Goal: Information Seeking & Learning: Learn about a topic

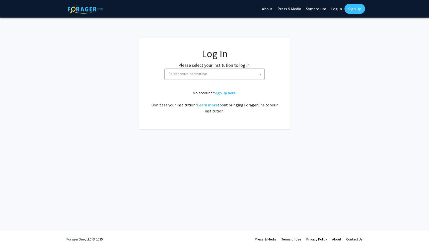
select select
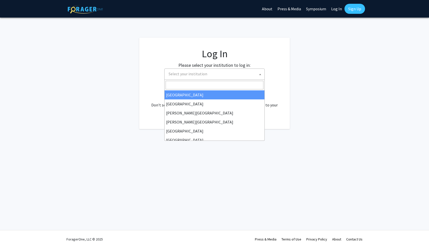
click at [235, 76] on span "Select your institution" at bounding box center [216, 74] width 98 height 10
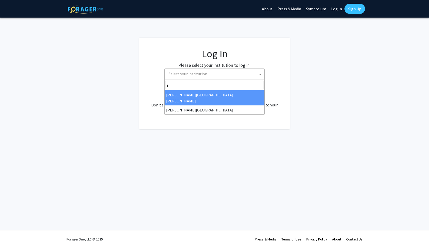
type input "jo"
select select "1"
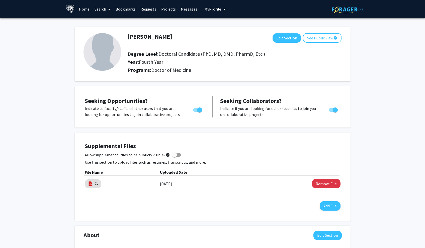
click at [101, 8] on link "Search" at bounding box center [102, 9] width 21 height 18
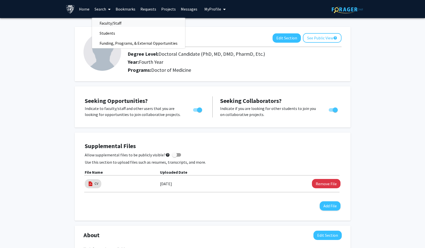
click at [105, 22] on span "Faculty/Staff" at bounding box center [110, 23] width 37 height 10
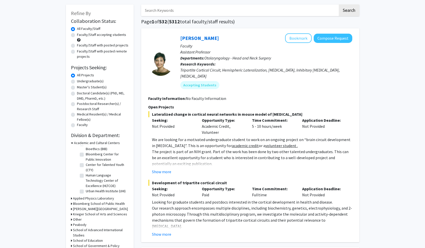
scroll to position [67, 0]
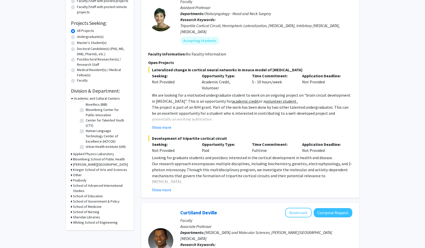
click at [83, 207] on h3 "School of Medicine" at bounding box center [87, 206] width 29 height 5
click at [86, 214] on label "(Select All)" at bounding box center [94, 212] width 16 height 5
click at [86, 214] on input "(Select All)" at bounding box center [87, 211] width 3 height 3
checkbox input "true"
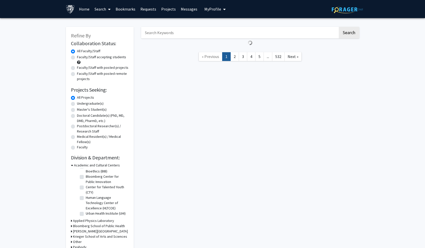
checkbox input "true"
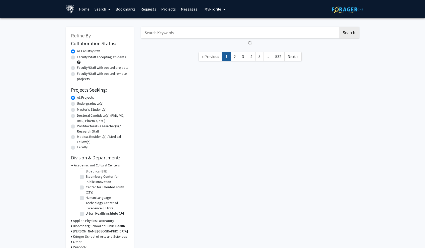
checkbox input "true"
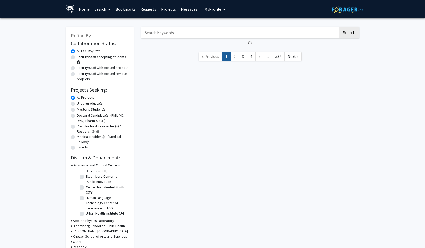
checkbox input "true"
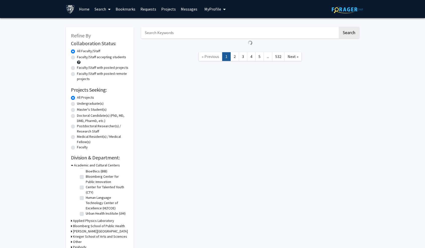
checkbox input "true"
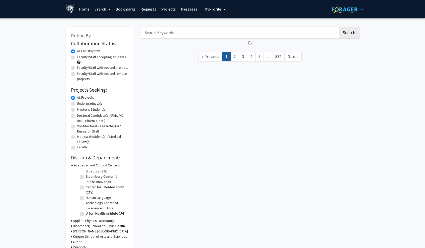
checkbox input "true"
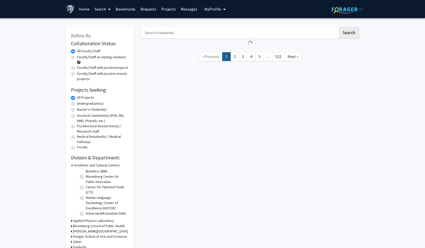
checkbox input "true"
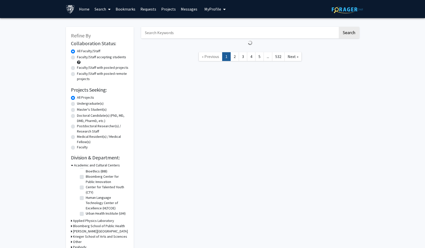
checkbox input "true"
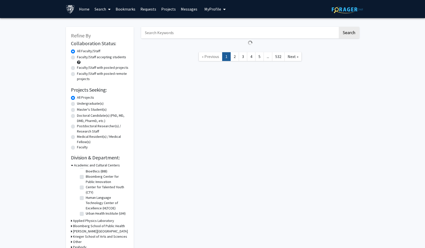
checkbox input "true"
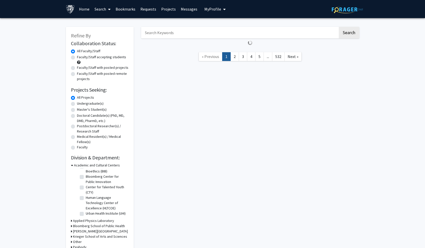
checkbox input "true"
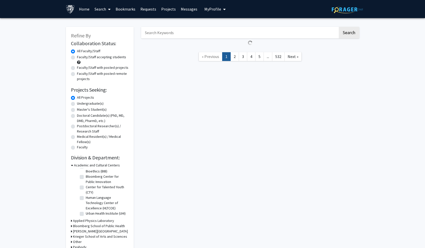
checkbox input "true"
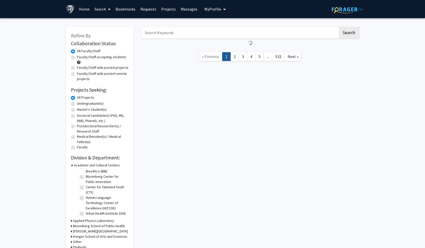
checkbox input "true"
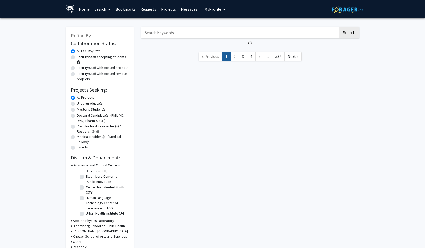
checkbox input "true"
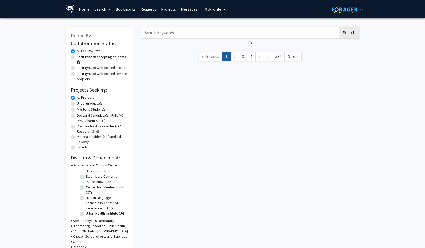
checkbox input "true"
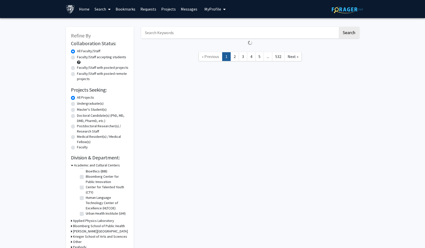
checkbox input "true"
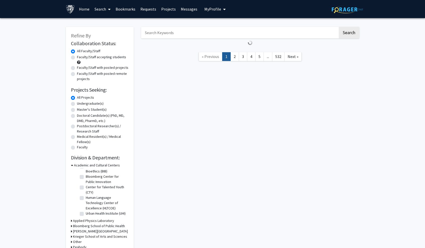
checkbox input "true"
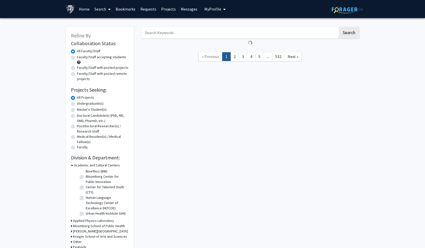
checkbox input "true"
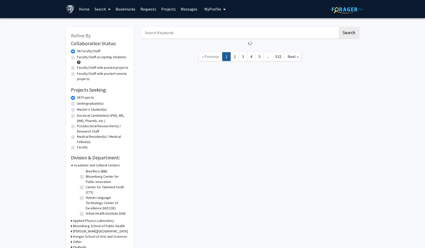
checkbox input "true"
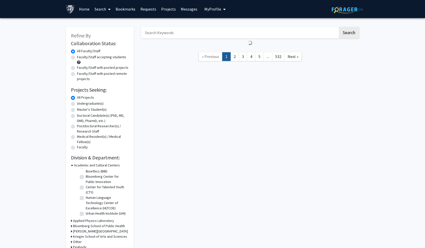
checkbox input "true"
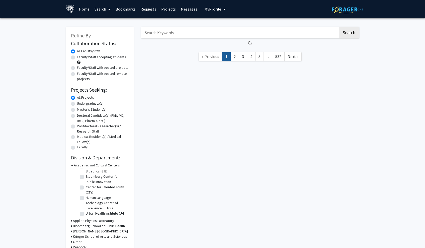
checkbox input "true"
click at [82, 213] on fg-checkbox "Urban Health Institute (UHI) Urban Health Institute (UHI)" at bounding box center [104, 214] width 48 height 6
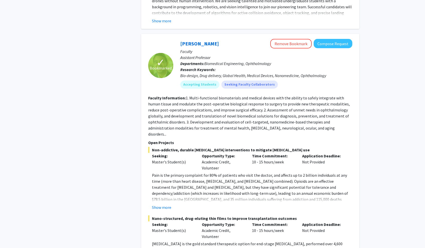
scroll to position [1013, 0]
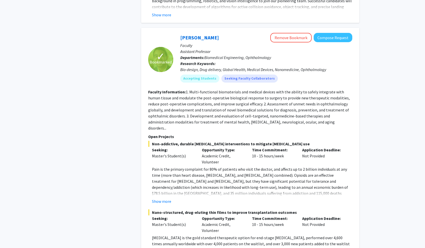
click at [235, 166] on p "Pain is the primary complaint for 80% of patients who visit the doctor, and aff…" at bounding box center [252, 187] width 200 height 42
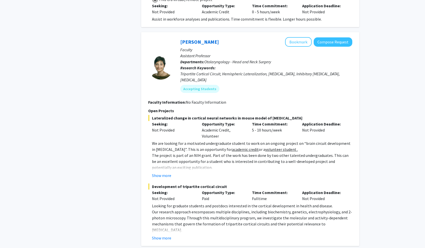
scroll to position [2193, 0]
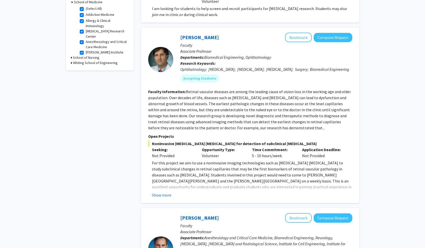
scroll to position [189, 0]
click at [166, 195] on button "Show more" at bounding box center [161, 195] width 19 height 6
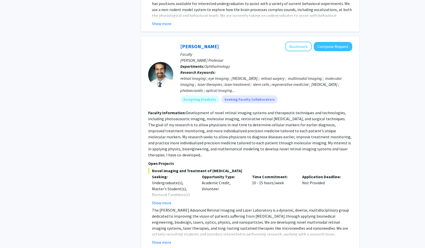
scroll to position [1780, 0]
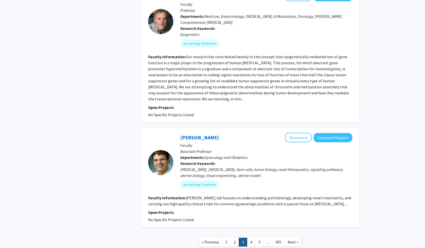
scroll to position [1225, 0]
click at [252, 238] on link "4" at bounding box center [251, 242] width 9 height 9
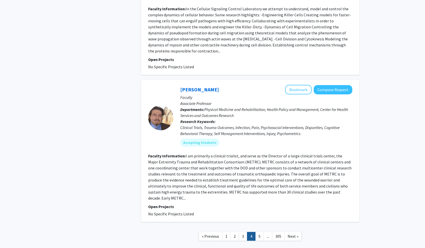
scroll to position [1236, 0]
click at [259, 232] on link "5" at bounding box center [259, 236] width 9 height 9
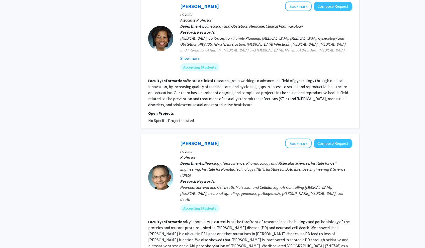
scroll to position [865, 0]
